Goal: Task Accomplishment & Management: Manage account settings

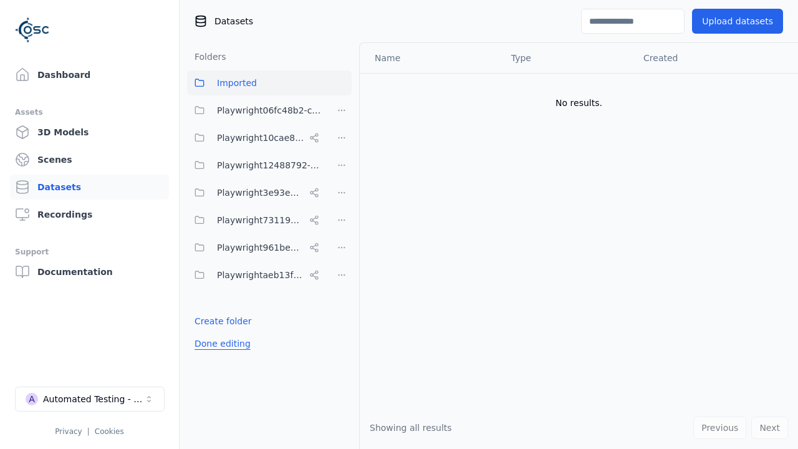
click at [219, 344] on button "Done editing" at bounding box center [222, 343] width 71 height 22
click at [208, 332] on button "Done editing" at bounding box center [222, 343] width 71 height 22
click at [342, 165] on html "Support Dashboard Assets 3D Models Scenes Datasets Recordings Support Documenta…" at bounding box center [399, 224] width 798 height 449
click at [341, 210] on div "Rename" at bounding box center [346, 211] width 84 height 20
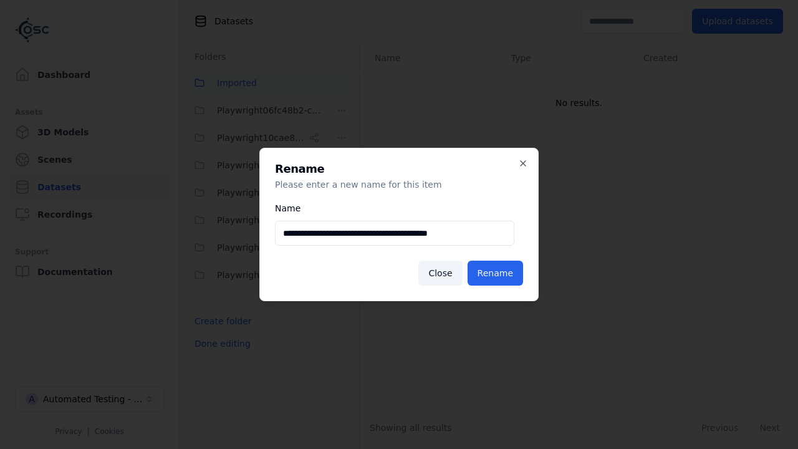
click at [394, 233] on input "**********" at bounding box center [394, 233] width 239 height 25
type input "**********"
click at [498, 273] on button "Rename" at bounding box center [495, 273] width 55 height 25
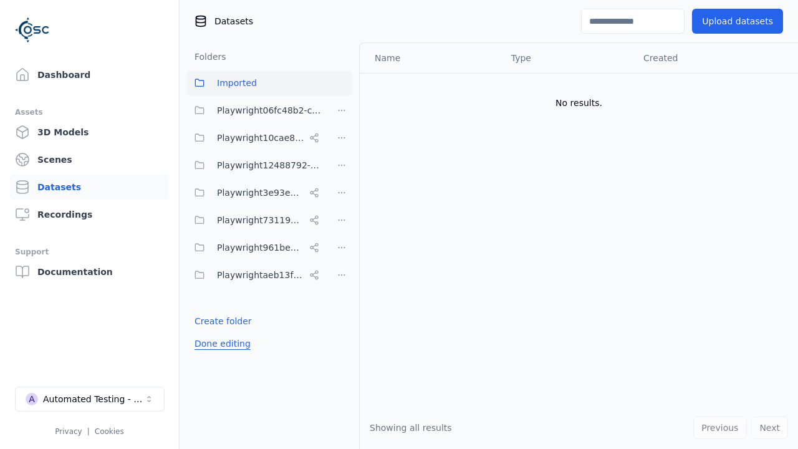
click at [219, 344] on button "Done editing" at bounding box center [222, 343] width 71 height 22
click at [208, 332] on button "Done editing" at bounding box center [222, 343] width 71 height 22
click at [342, 275] on html "Support Dashboard Assets 3D Models Scenes Datasets Recordings Support Documenta…" at bounding box center [399, 224] width 798 height 449
click at [341, 340] on div "Delete" at bounding box center [346, 340] width 84 height 20
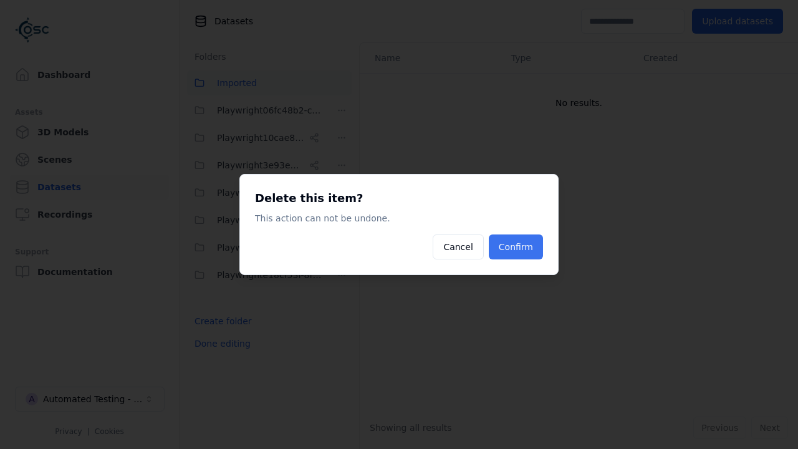
click at [517, 247] on button "Confirm" at bounding box center [516, 246] width 54 height 25
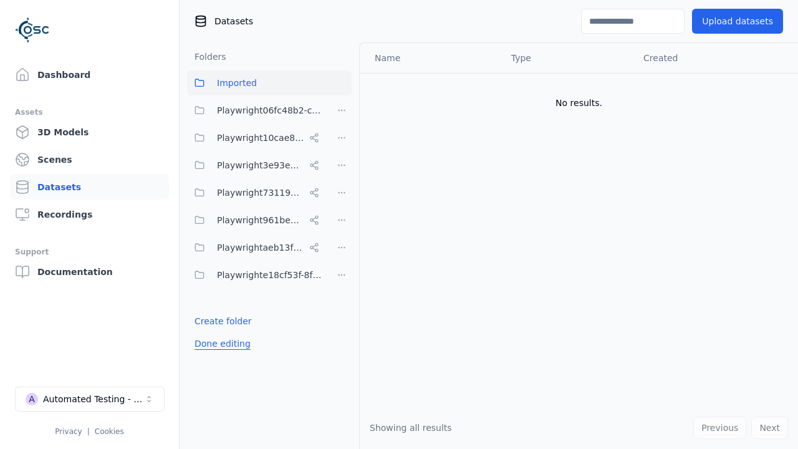
click at [219, 332] on button "Done editing" at bounding box center [222, 343] width 71 height 22
